Goal: Task Accomplishment & Management: Complete application form

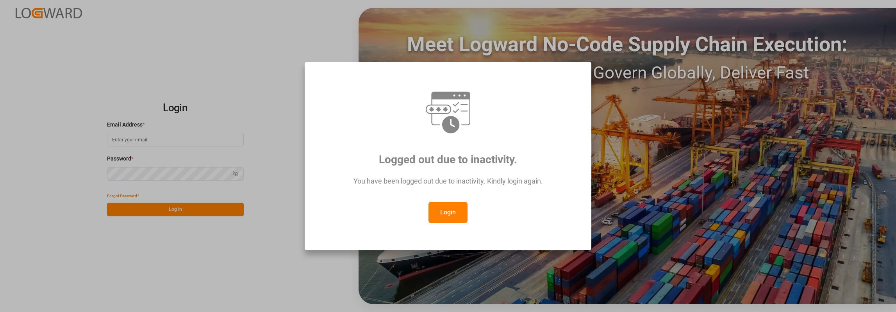
click at [453, 211] on button "Login" at bounding box center [447, 212] width 39 height 21
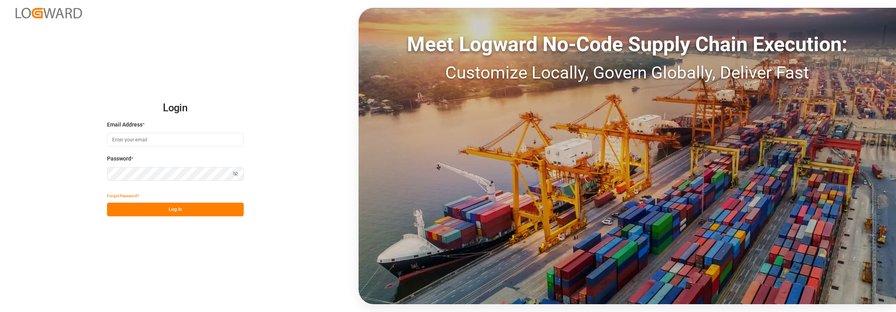
click at [45, 16] on img at bounding box center [49, 13] width 66 height 11
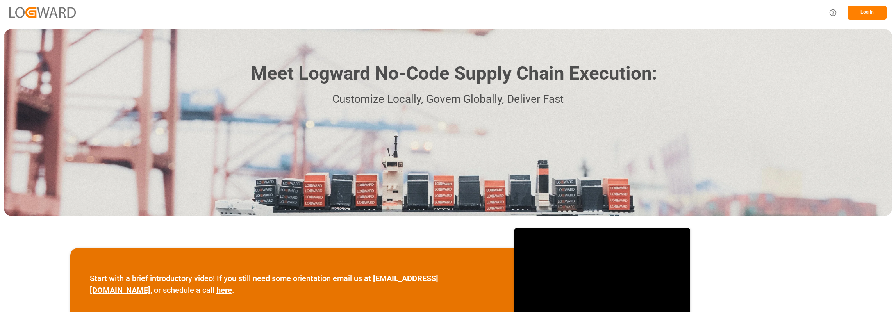
click at [860, 11] on button "Log In" at bounding box center [867, 13] width 39 height 14
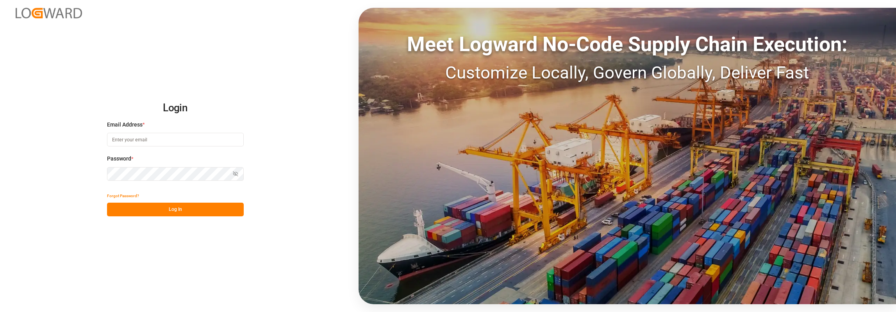
click at [160, 140] on input at bounding box center [175, 140] width 137 height 14
type input "[PERSON_NAME][EMAIL_ADDRESS][PERSON_NAME][DOMAIN_NAME]"
click at [159, 209] on button "Log In" at bounding box center [175, 210] width 137 height 14
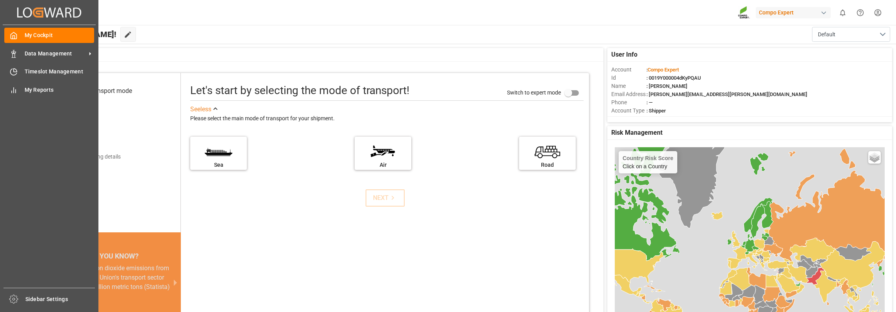
click at [20, 64] on div "My Cockpit My Cockpit Data Management Data Management Timeslot Management Times…" at bounding box center [49, 156] width 93 height 263
click at [23, 69] on div "Timeslot Management Timeslot Management" at bounding box center [49, 71] width 90 height 15
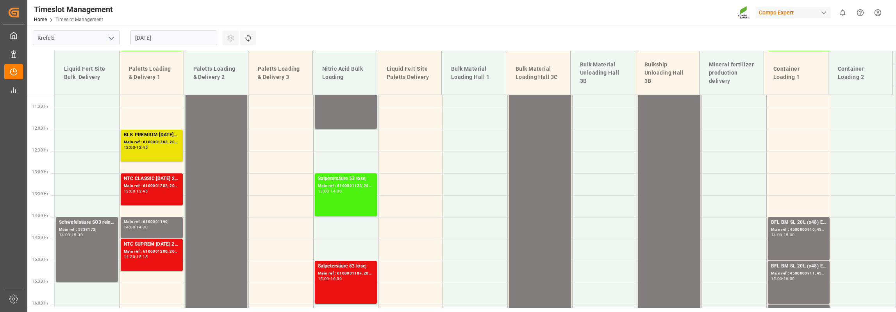
scroll to position [492, 0]
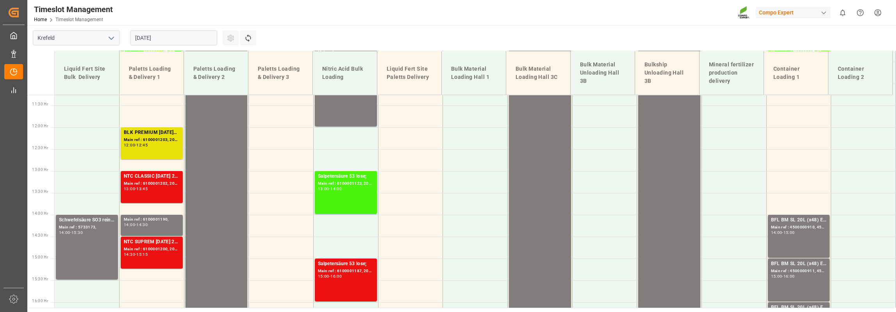
click at [186, 42] on input "[DATE]" at bounding box center [173, 37] width 87 height 15
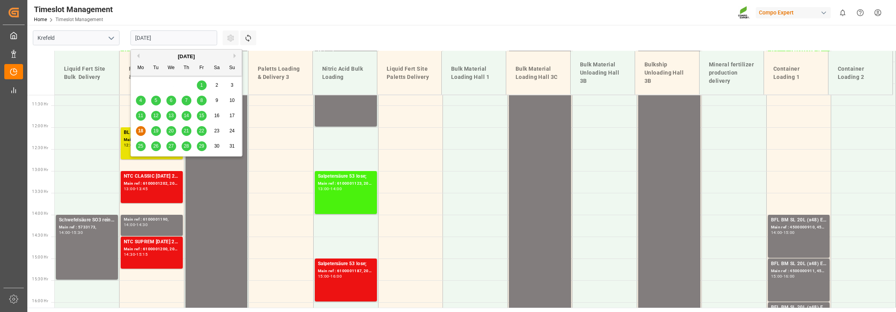
click at [202, 131] on span "22" at bounding box center [201, 130] width 5 height 5
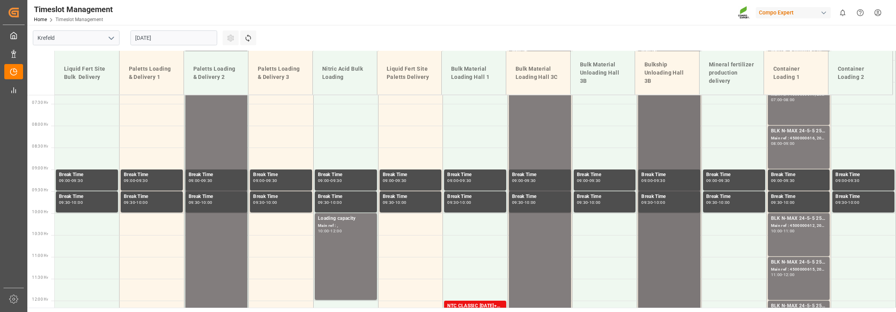
scroll to position [258, 0]
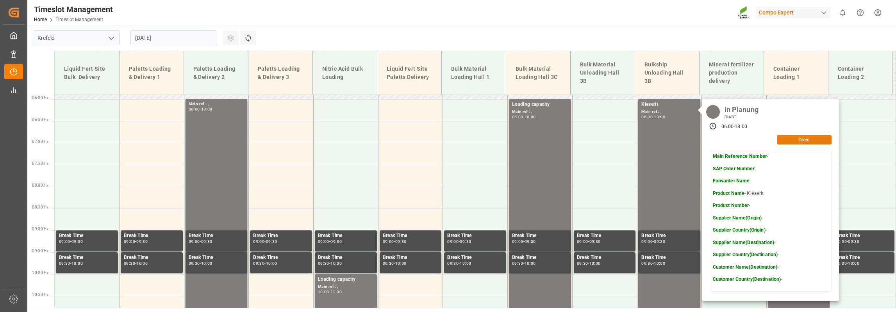
click at [793, 141] on button "Open" at bounding box center [804, 139] width 55 height 9
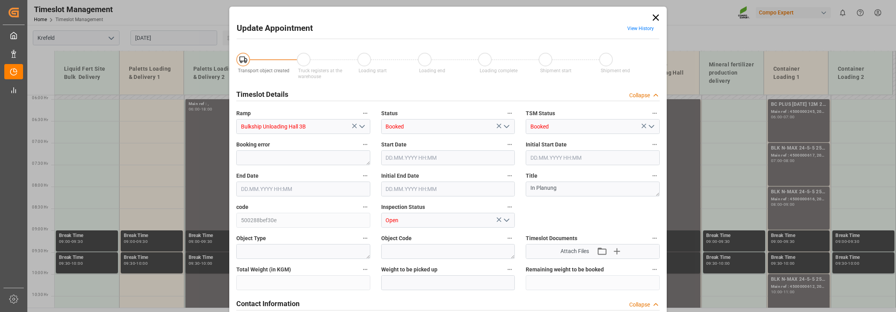
type input "1300000"
type input "[DATE] 06:00"
type input "[DATE] 18:00"
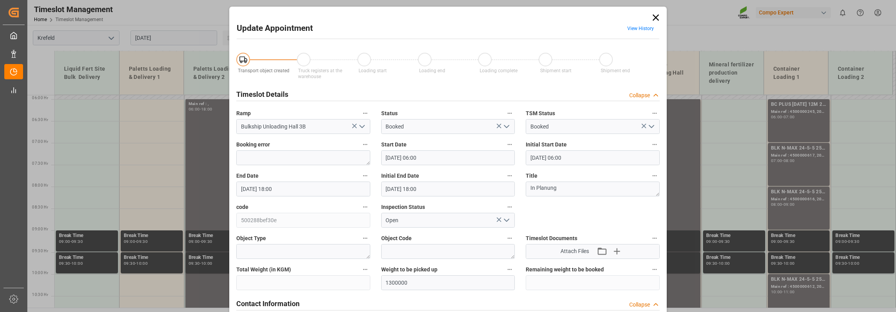
type input "[DATE] 12:53"
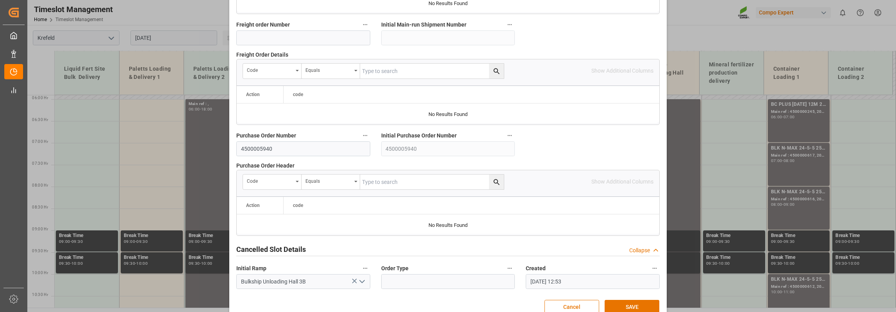
scroll to position [770, 0]
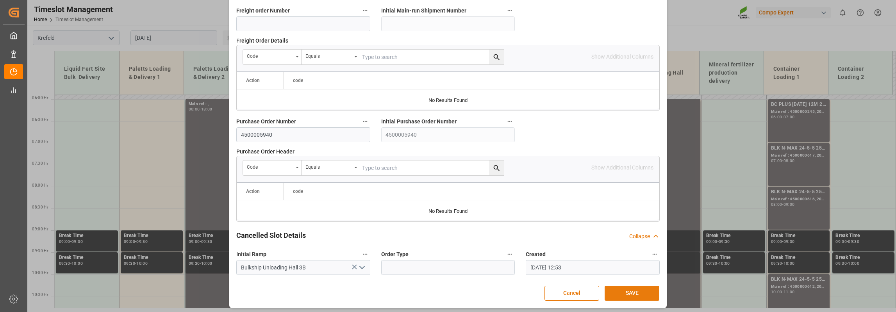
type textarea "MS [PERSON_NAME]"
click at [626, 287] on button "SAVE" at bounding box center [632, 293] width 55 height 15
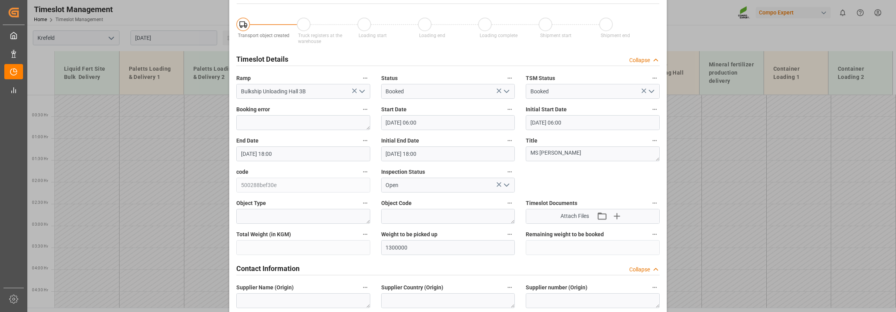
scroll to position [0, 0]
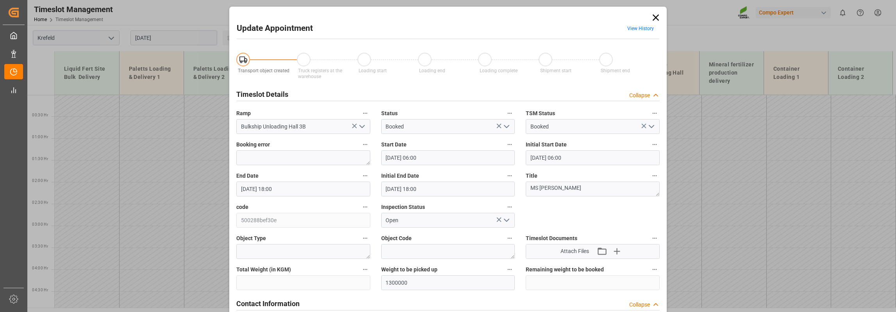
click at [656, 16] on icon at bounding box center [656, 17] width 6 height 6
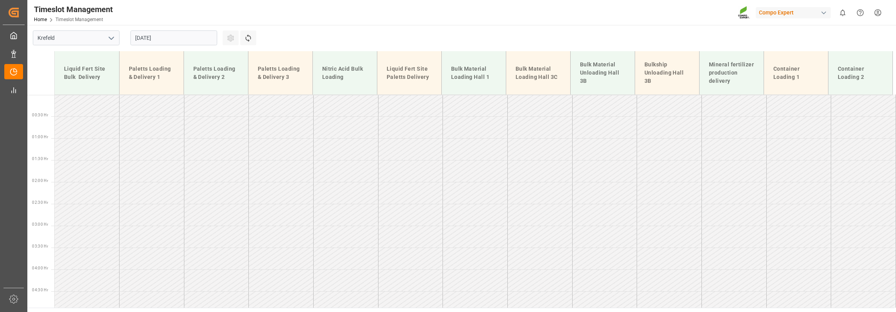
click at [155, 39] on input "[DATE]" at bounding box center [173, 37] width 87 height 15
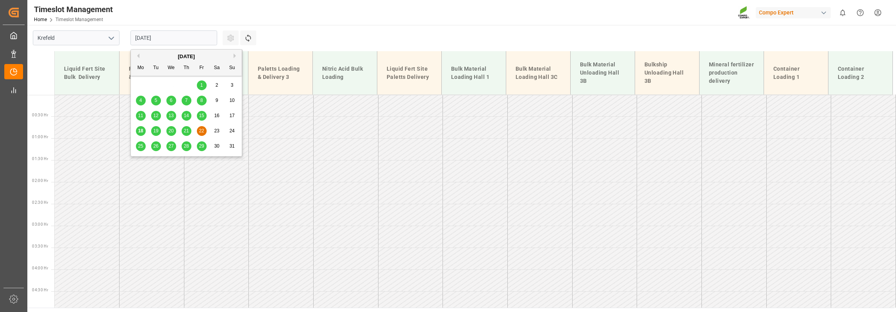
click at [535, 177] on td at bounding box center [539, 171] width 65 height 22
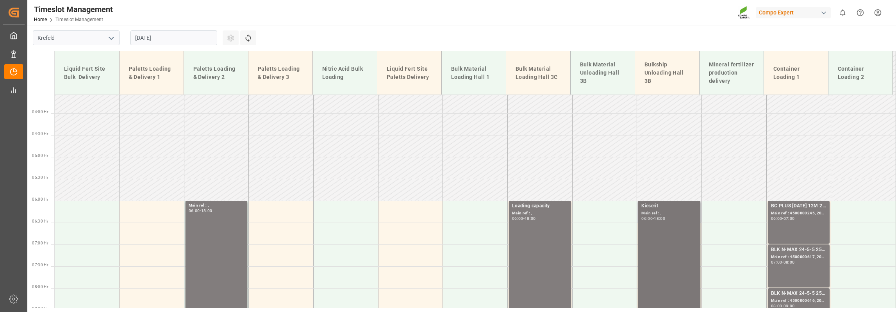
scroll to position [234, 0]
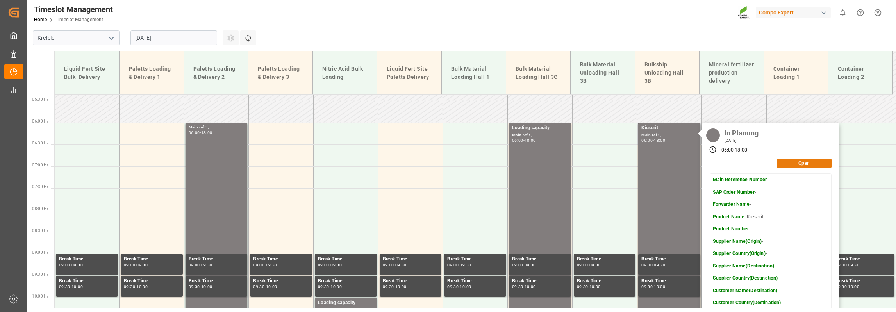
click at [794, 161] on button "Open" at bounding box center [804, 163] width 55 height 9
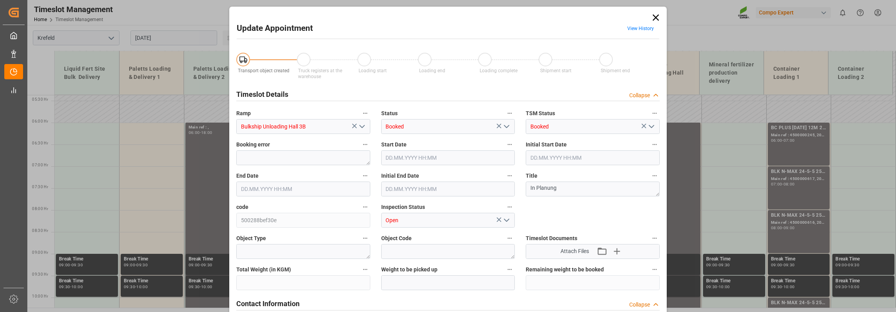
type input "1300000"
type input "[DATE] 06:00"
type input "[DATE] 18:00"
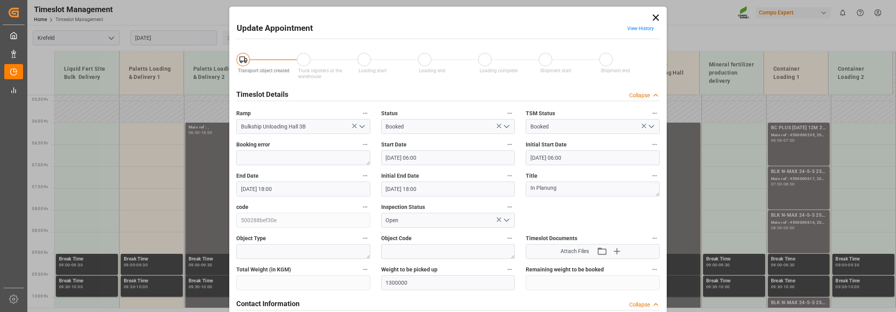
type input "[DATE] 12:53"
type textarea "MS [PERSON_NAME]"
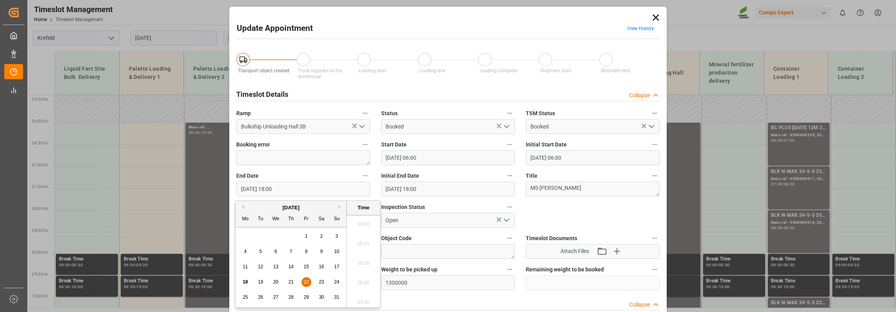
scroll to position [1369, 0]
click at [275, 191] on input "[DATE] 18:00" at bounding box center [303, 189] width 134 height 15
click at [272, 192] on input "[DATE] 18:00" at bounding box center [303, 189] width 134 height 15
click at [274, 191] on input "[DATE] 18:00" at bounding box center [303, 189] width 134 height 15
type input "[DATE] 17:00"
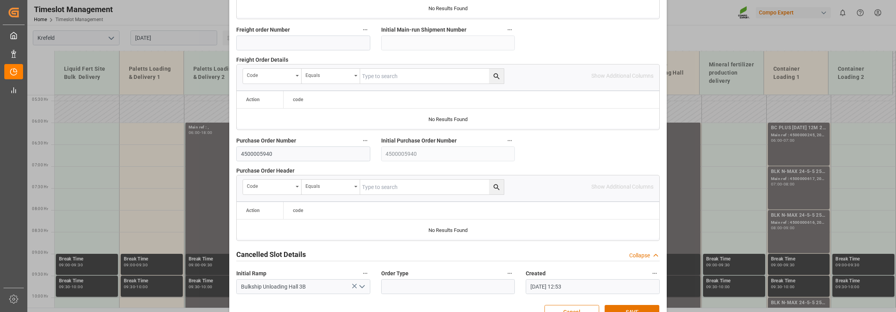
scroll to position [770, 0]
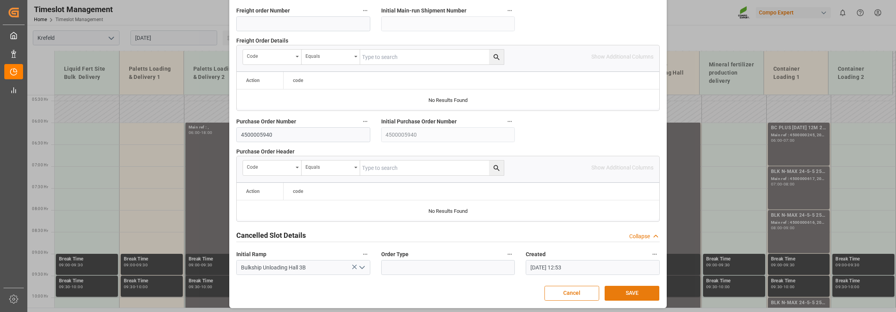
click at [640, 289] on button "SAVE" at bounding box center [632, 293] width 55 height 15
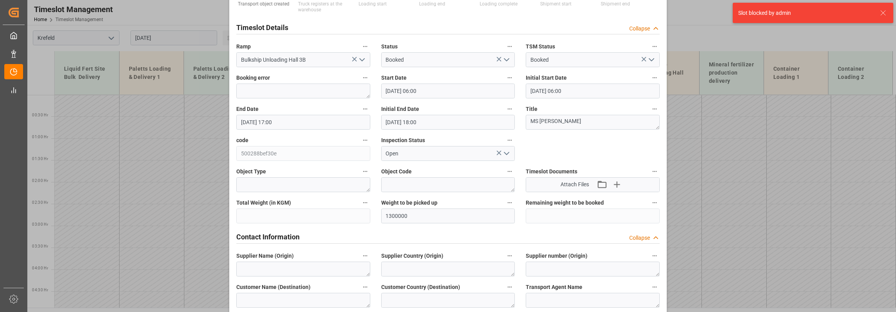
scroll to position [0, 0]
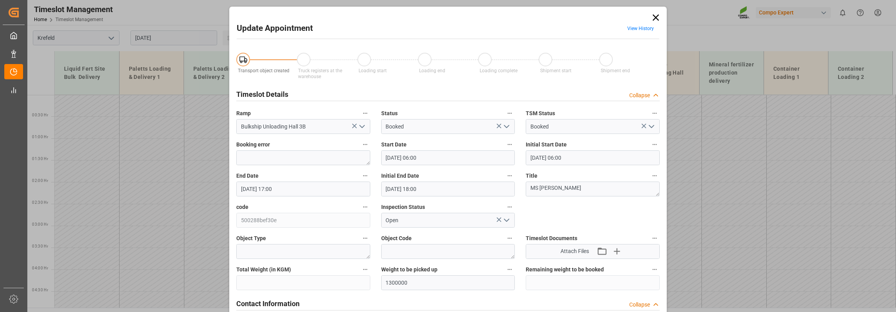
click at [650, 14] on icon at bounding box center [655, 17] width 11 height 11
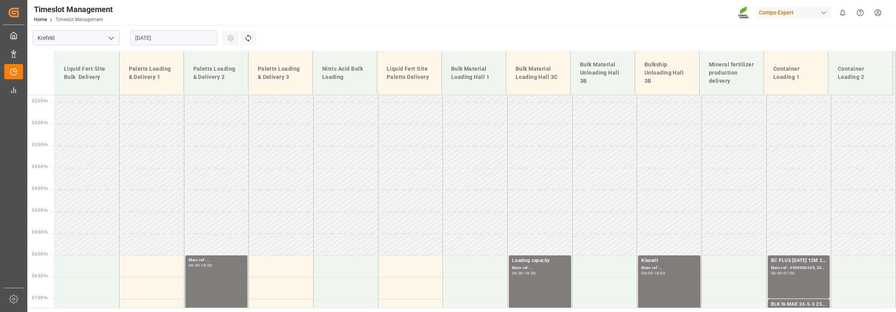
scroll to position [195, 0]
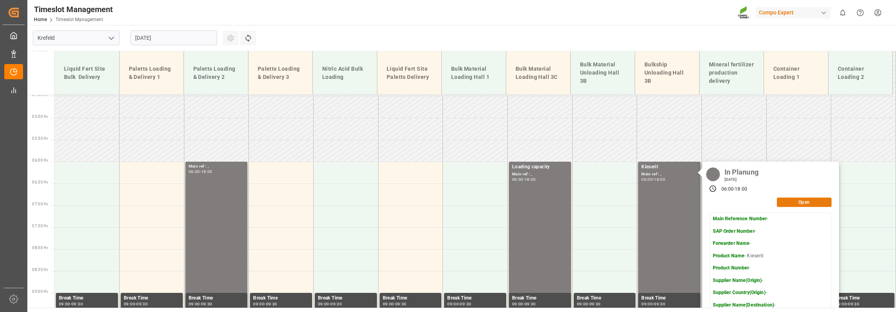
click at [796, 204] on button "Open" at bounding box center [804, 202] width 55 height 9
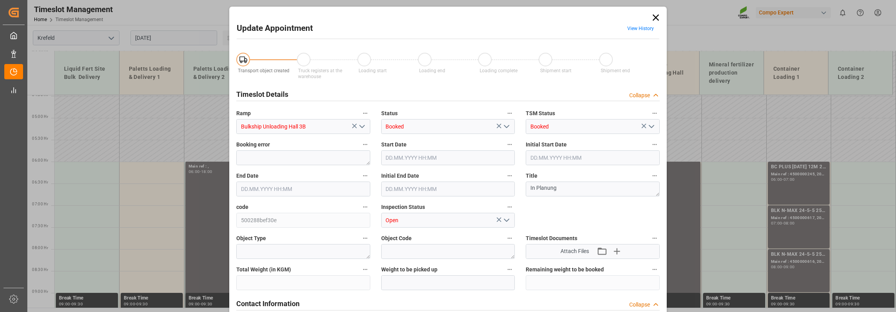
type input "1300000"
type input "[DATE] 06:00"
type input "[DATE] 18:00"
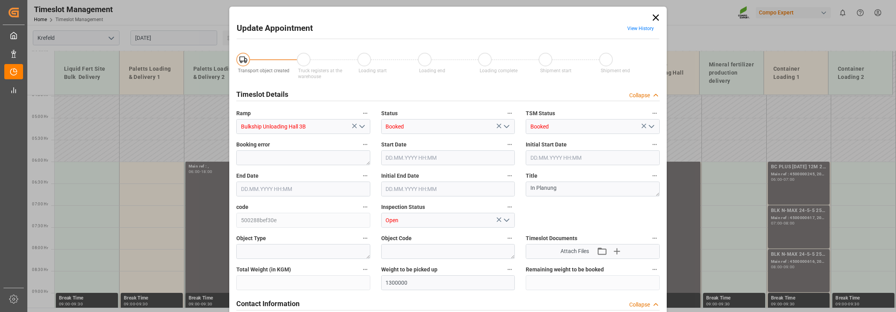
type input "[DATE] 12:53"
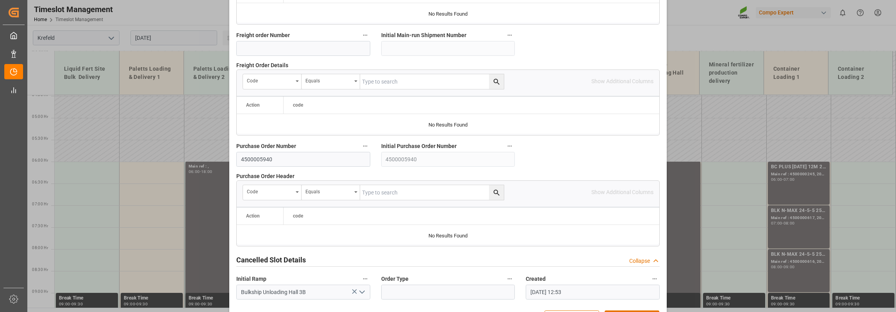
scroll to position [770, 0]
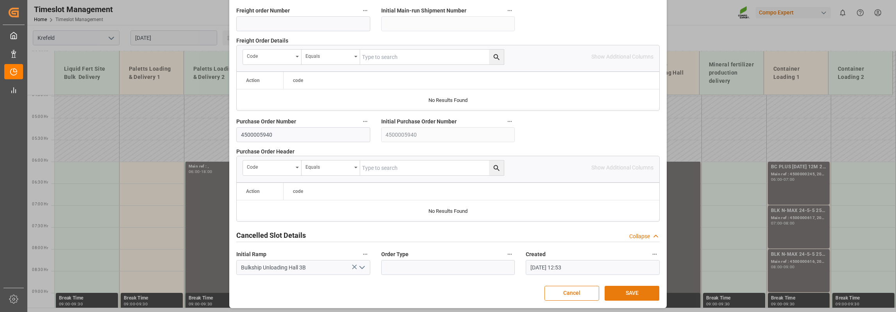
type textarea "MS [PERSON_NAME]"
click at [625, 289] on button "SAVE" at bounding box center [632, 293] width 55 height 15
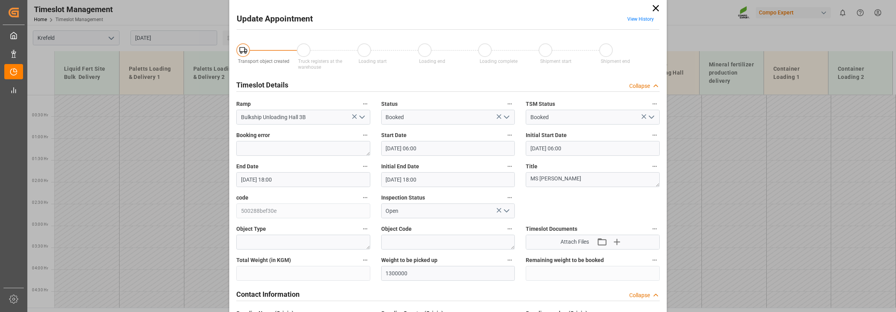
scroll to position [0, 0]
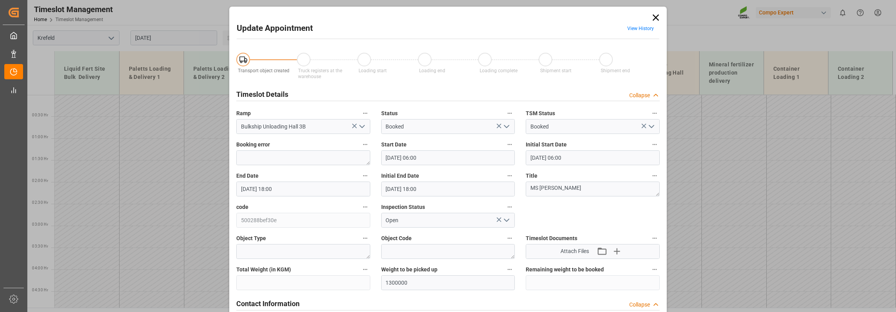
click at [655, 14] on icon at bounding box center [655, 17] width 11 height 11
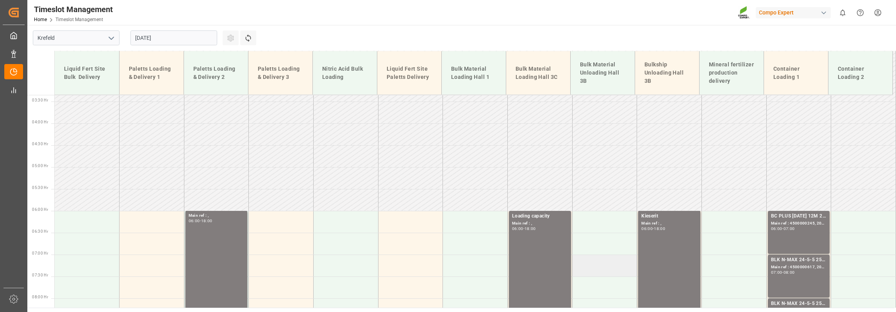
scroll to position [195, 0]
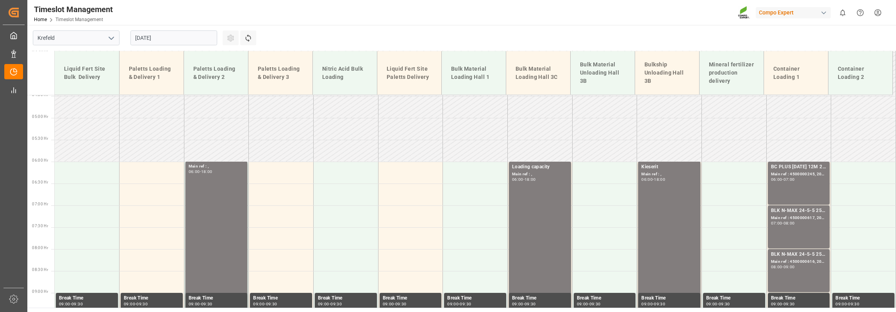
click at [193, 36] on input "[DATE]" at bounding box center [173, 37] width 87 height 15
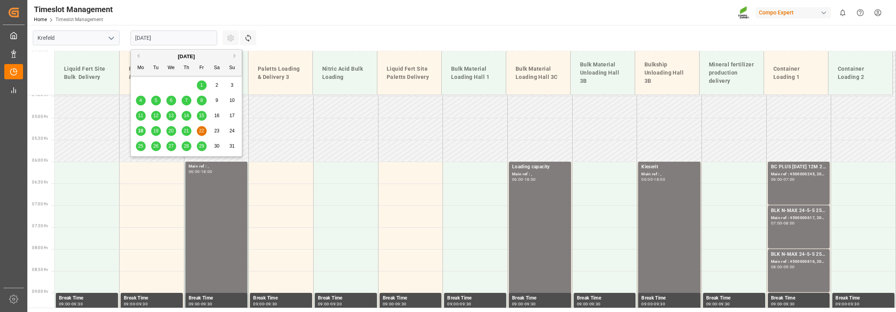
click at [170, 133] on span "20" at bounding box center [170, 130] width 5 height 5
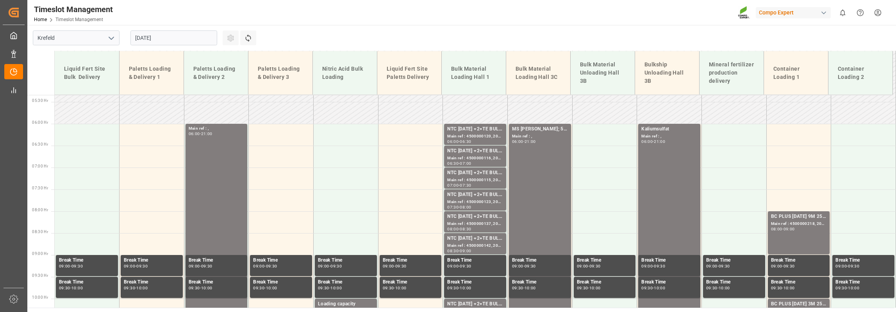
scroll to position [138, 0]
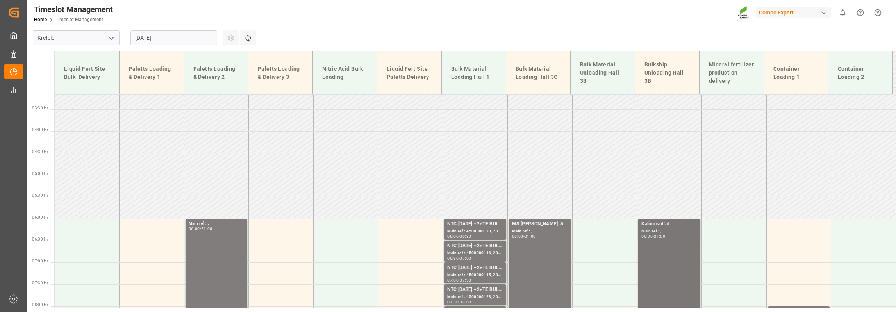
click at [666, 234] on div "Main ref : ," at bounding box center [669, 231] width 56 height 7
click at [184, 40] on input "[DATE]" at bounding box center [173, 37] width 87 height 15
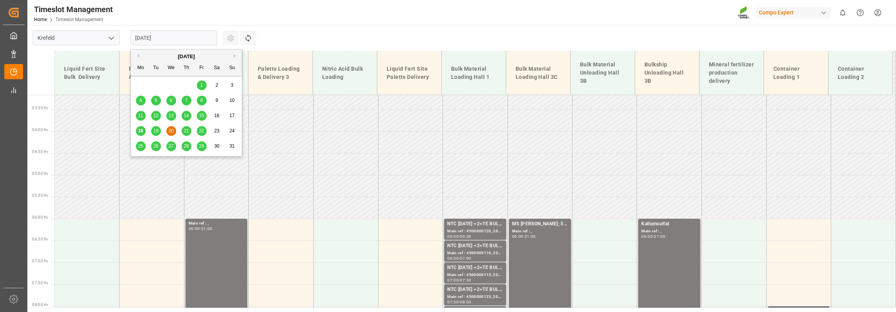
click at [188, 131] on span "21" at bounding box center [186, 130] width 5 height 5
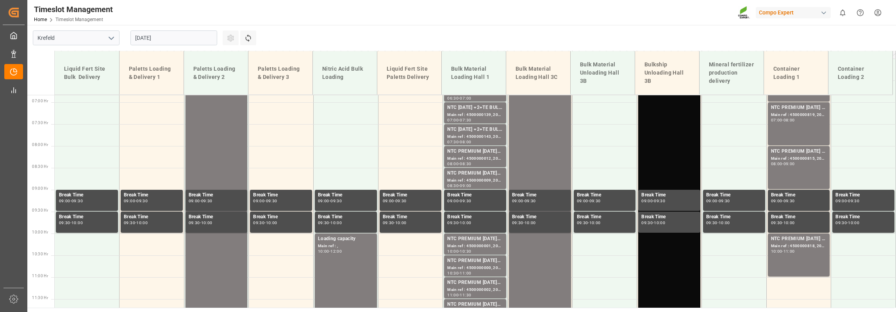
scroll to position [258, 0]
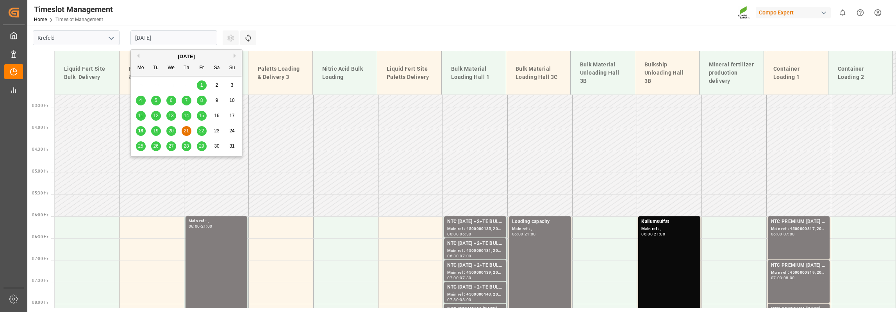
click at [188, 37] on input "[DATE]" at bounding box center [173, 37] width 87 height 15
click at [138, 147] on span "25" at bounding box center [140, 145] width 5 height 5
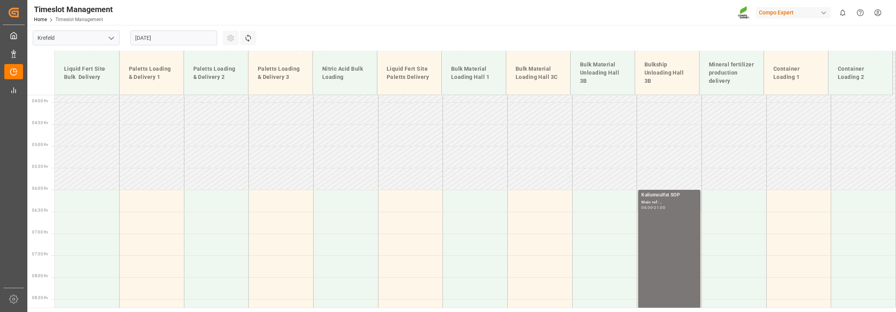
scroll to position [180, 0]
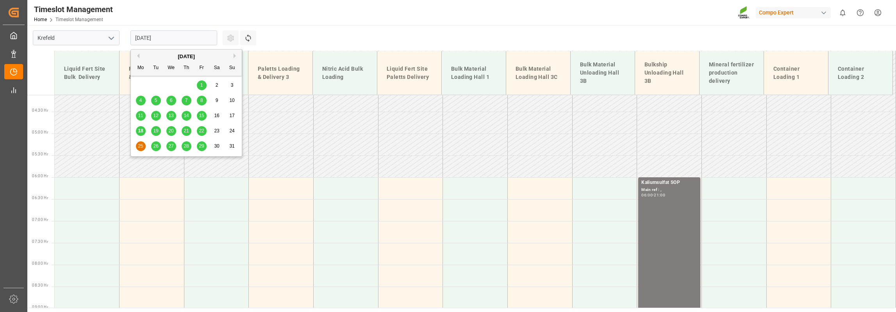
click at [193, 39] on input "[DATE]" at bounding box center [173, 37] width 87 height 15
click at [157, 145] on span "26" at bounding box center [155, 145] width 5 height 5
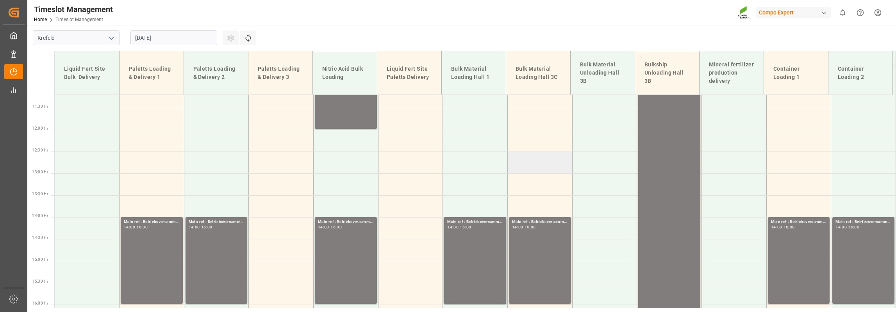
scroll to position [492, 0]
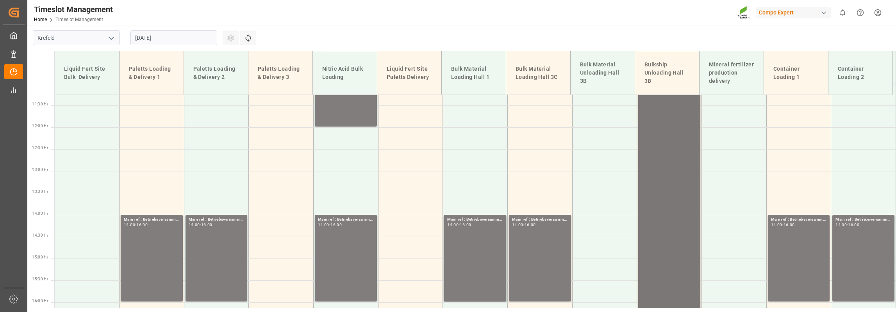
click at [661, 161] on div "Kaliumsulfat SOP Main ref : , 06:00 - 21:00" at bounding box center [669, 192] width 56 height 652
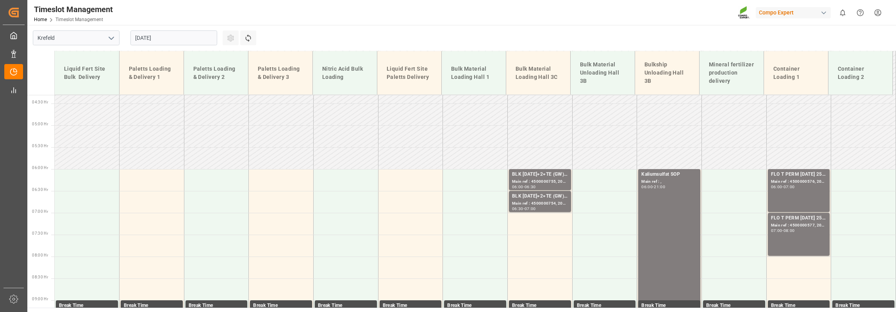
scroll to position [141, 0]
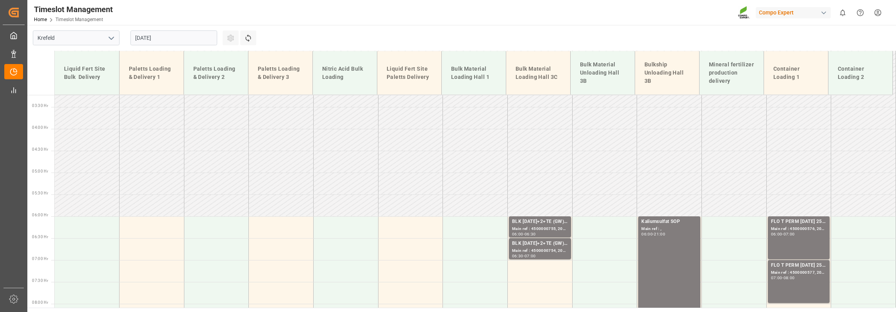
click at [161, 39] on input "[DATE]" at bounding box center [173, 37] width 87 height 15
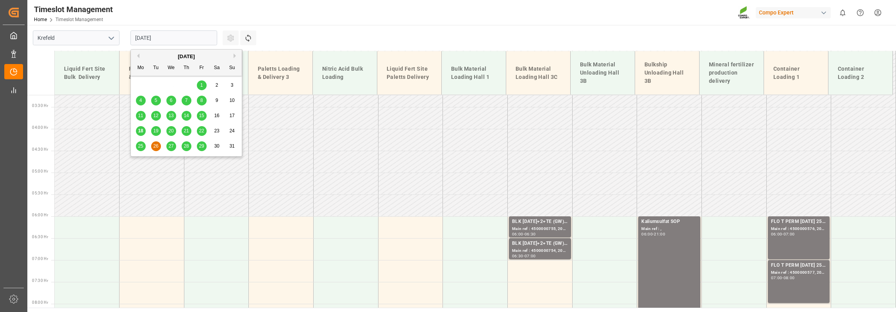
click at [168, 146] on div "27" at bounding box center [171, 146] width 10 height 9
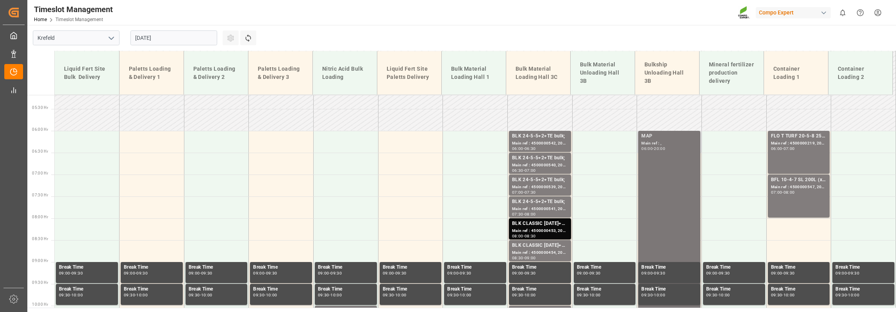
scroll to position [180, 0]
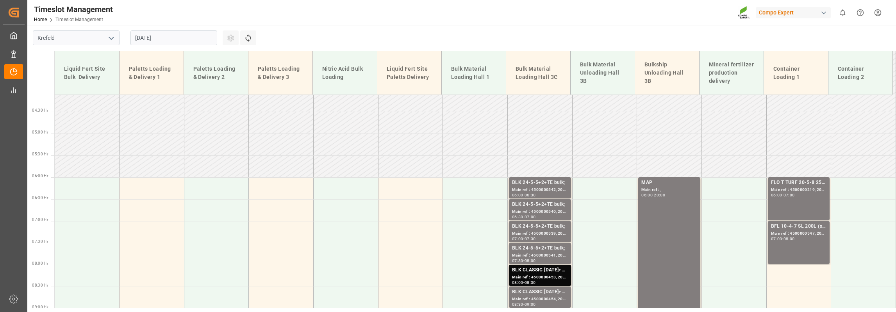
click at [190, 39] on input "[DATE]" at bounding box center [173, 37] width 87 height 15
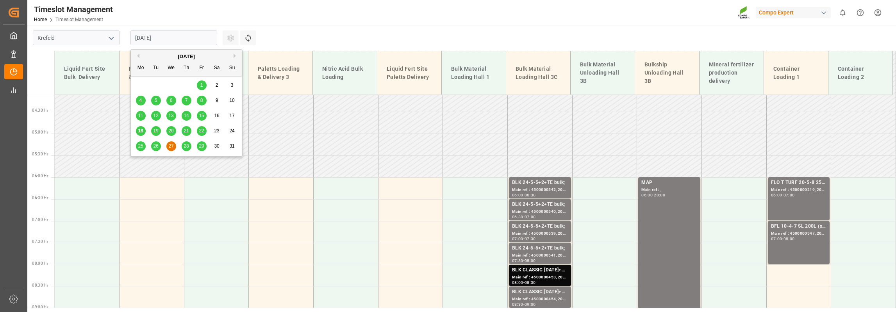
click at [187, 150] on div "28" at bounding box center [187, 146] width 10 height 9
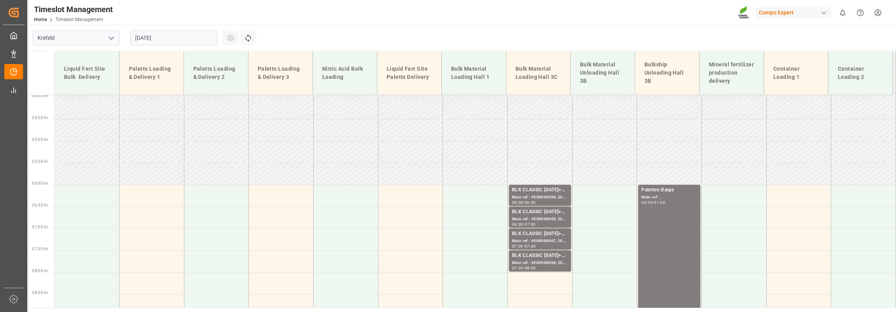
scroll to position [141, 0]
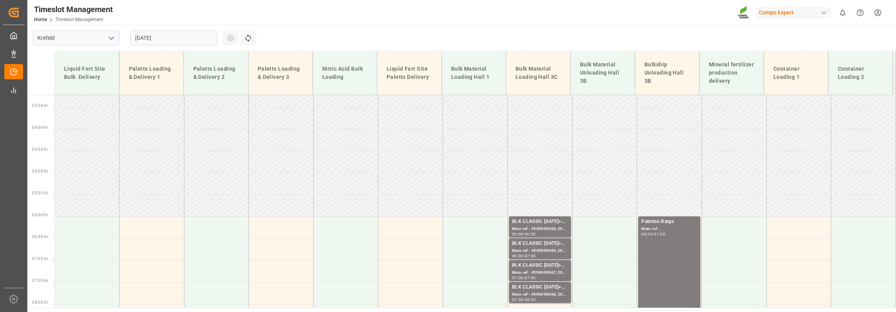
click at [194, 36] on input "[DATE]" at bounding box center [173, 37] width 87 height 15
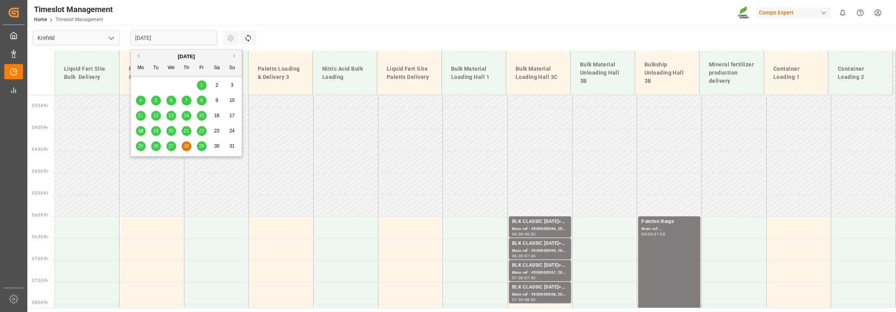
click at [202, 147] on span "29" at bounding box center [201, 145] width 5 height 5
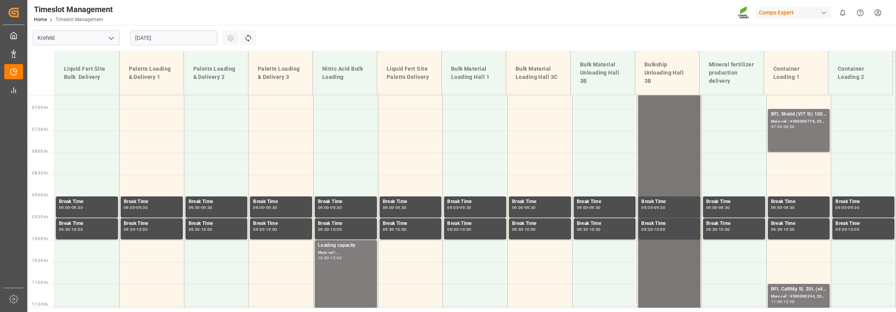
scroll to position [136, 0]
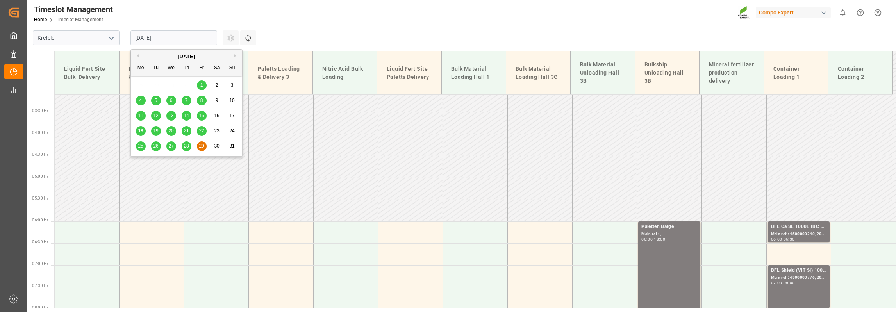
click at [171, 34] on input "[DATE]" at bounding box center [173, 37] width 87 height 15
click at [142, 132] on span "18" at bounding box center [140, 130] width 5 height 5
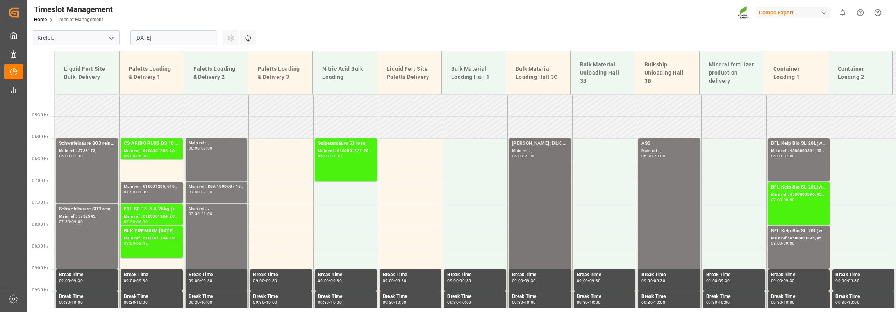
scroll to position [219, 0]
